Goal: Task Accomplishment & Management: Manage account settings

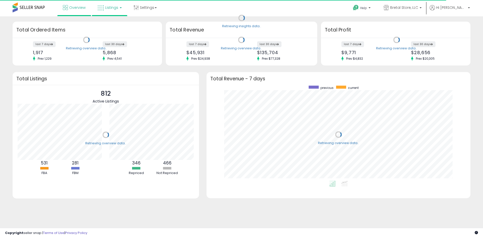
scroll to position [95, 254]
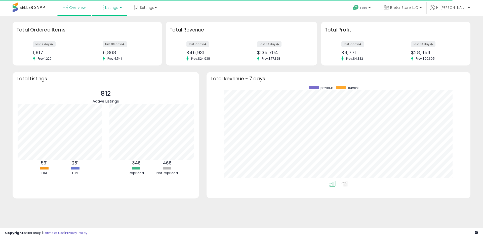
click at [110, 7] on span "Listings" at bounding box center [111, 7] width 13 height 5
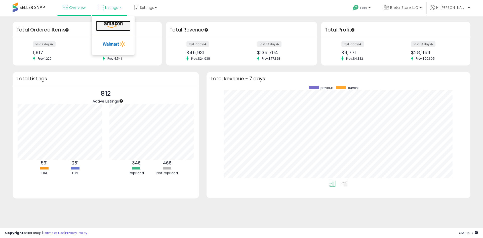
click at [113, 24] on icon at bounding box center [113, 25] width 22 height 7
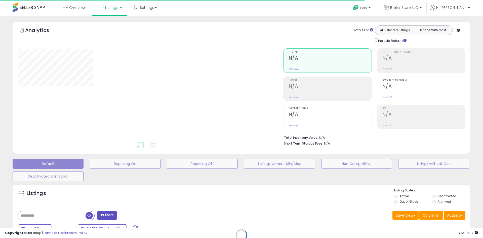
click at [37, 215] on div "Retrieving listings data.." at bounding box center [241, 238] width 465 height 115
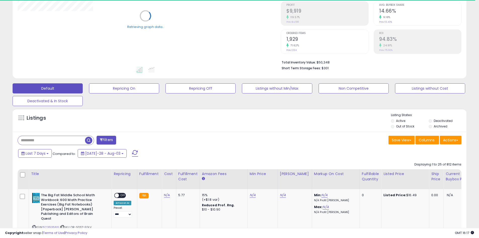
scroll to position [75, 0]
click at [57, 140] on input "text" at bounding box center [51, 139] width 67 height 9
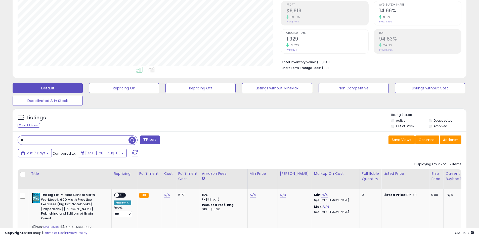
scroll to position [103, 263]
type input "***"
click at [89, 93] on button "Deactivated & In Stock" at bounding box center [124, 88] width 70 height 10
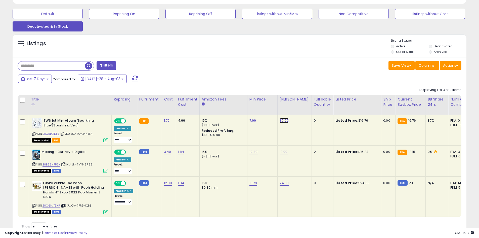
click at [282, 121] on link "39.99" at bounding box center [284, 120] width 9 height 5
type input "*"
type input "*****"
click at [298, 107] on icon "submit" at bounding box center [296, 107] width 3 height 3
